Goal: Information Seeking & Learning: Learn about a topic

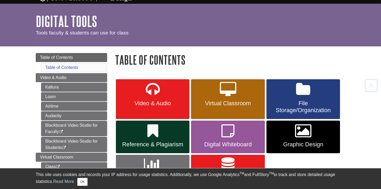
scroll to position [12, 0]
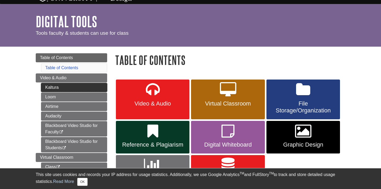
click at [57, 88] on link "Kaltura" at bounding box center [74, 87] width 66 height 9
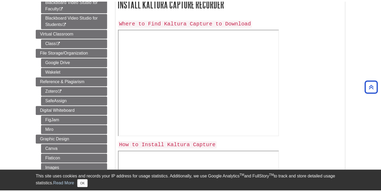
scroll to position [179, 0]
